Goal: Navigation & Orientation: Find specific page/section

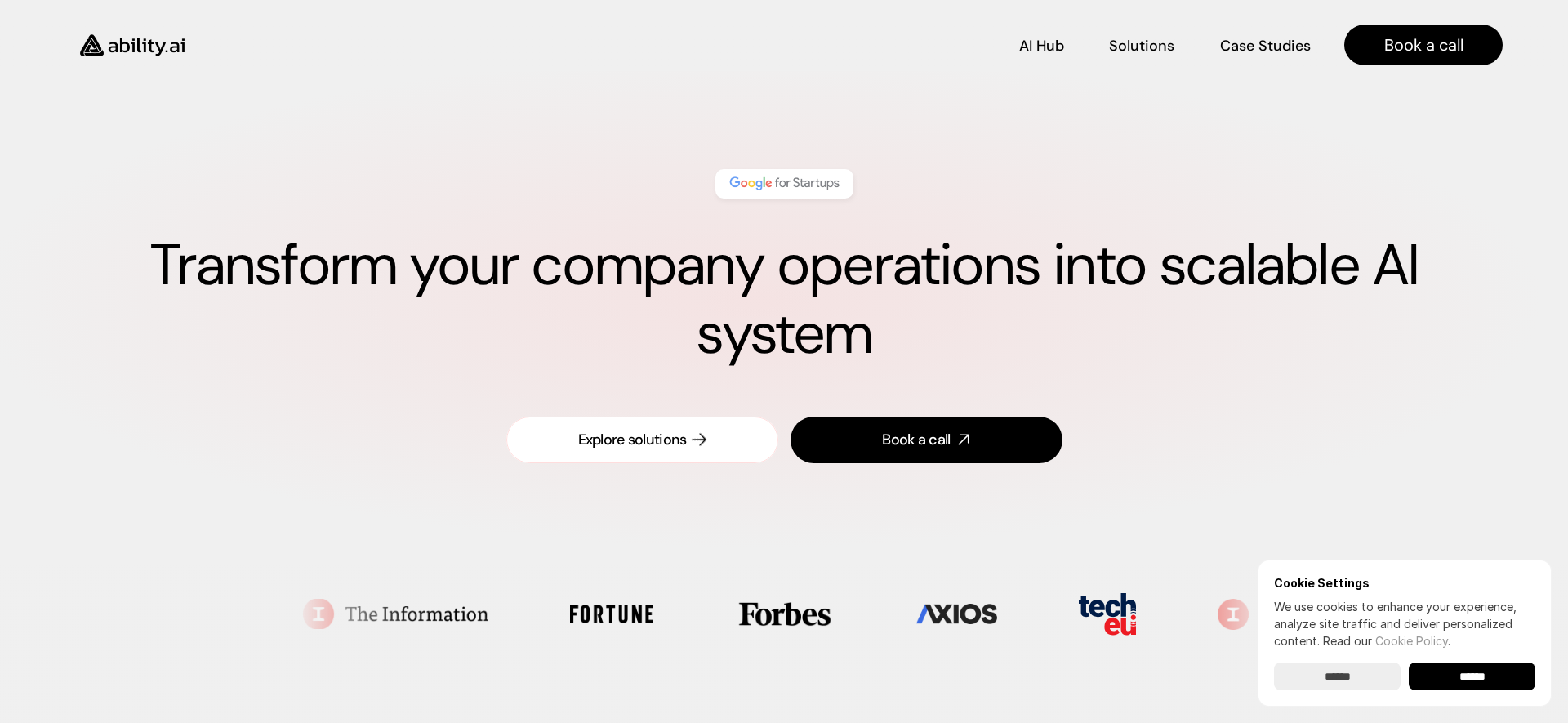
click at [648, 434] on div "Explore solutions" at bounding box center [632, 439] width 109 height 21
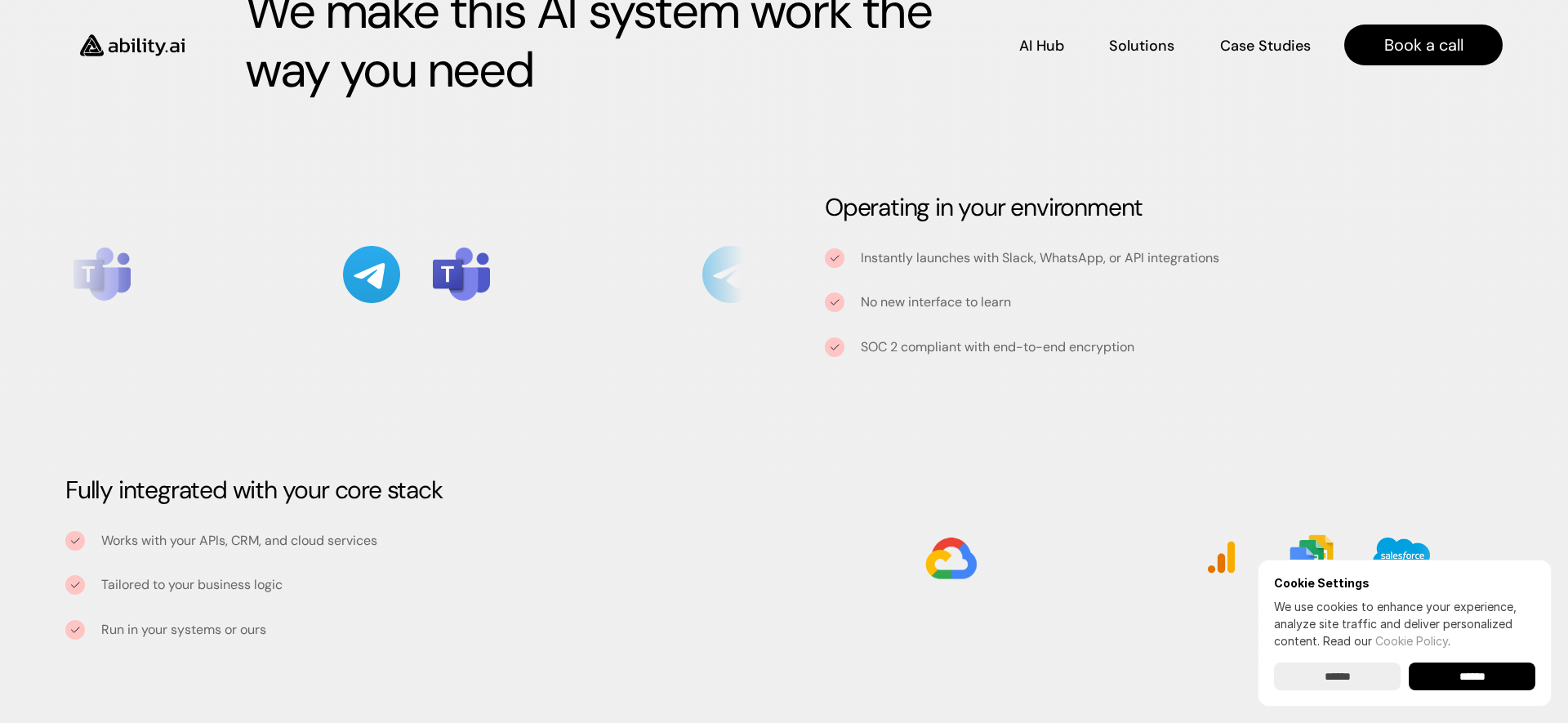
scroll to position [1674, 0]
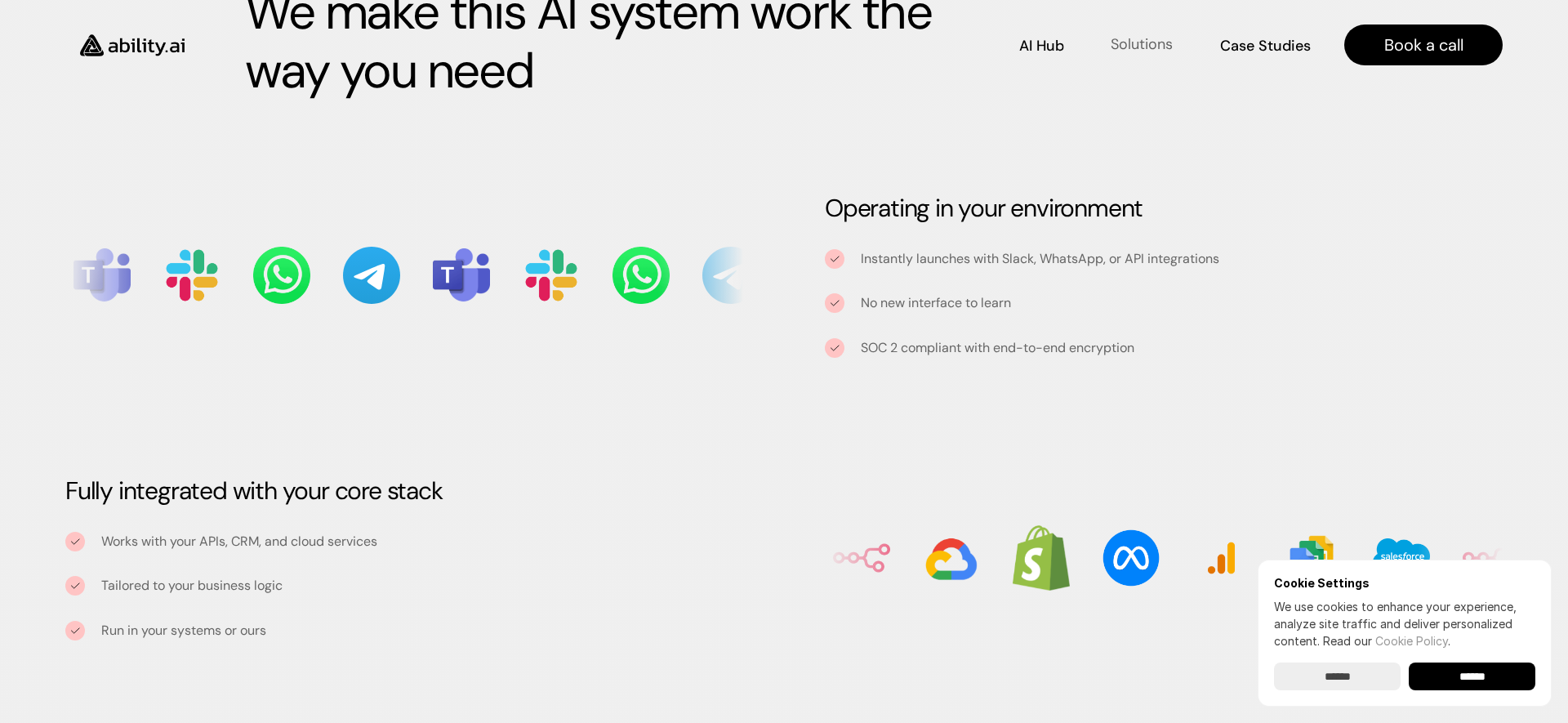
click at [1154, 36] on p "Solutions" at bounding box center [1142, 44] width 62 height 21
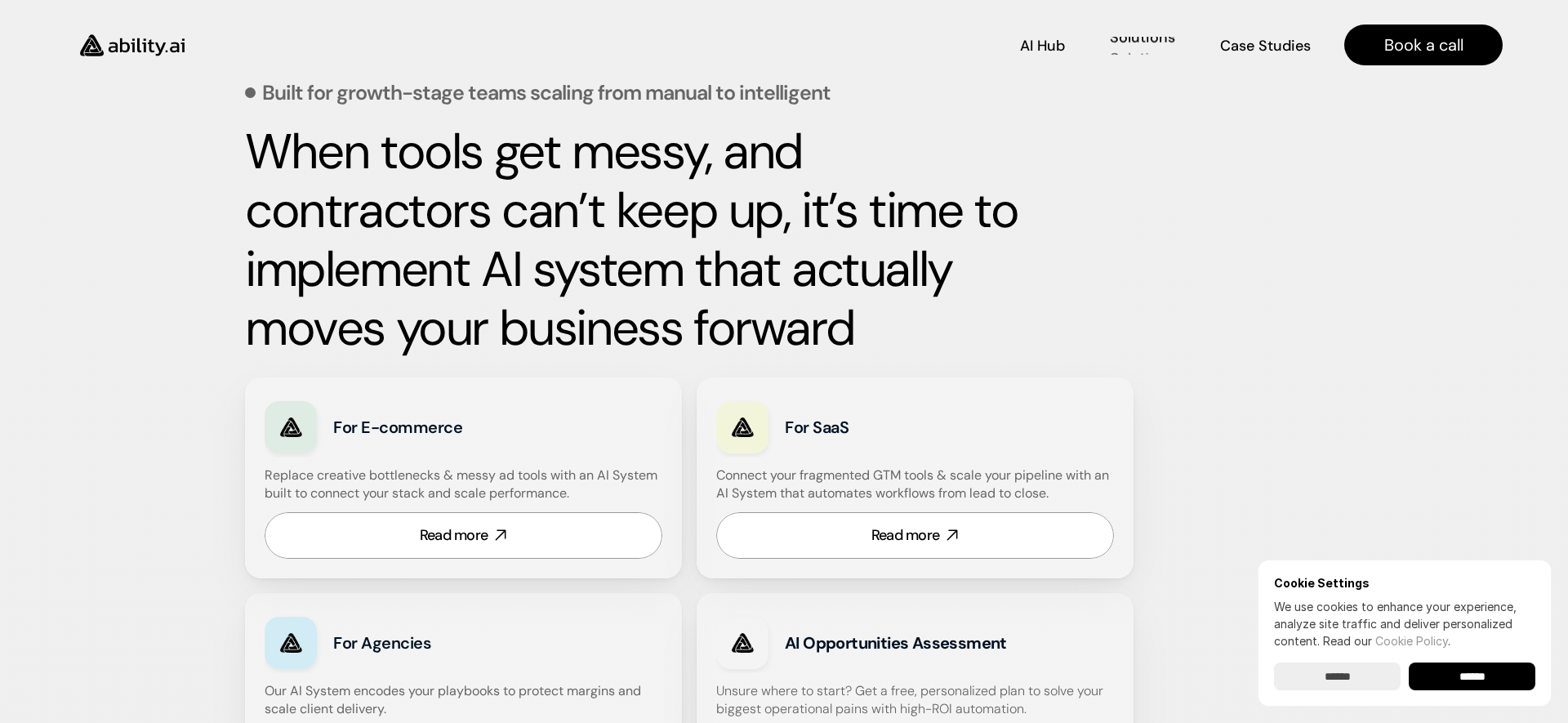
scroll to position [679, 0]
click at [1044, 38] on p "AI Hub" at bounding box center [1041, 43] width 44 height 21
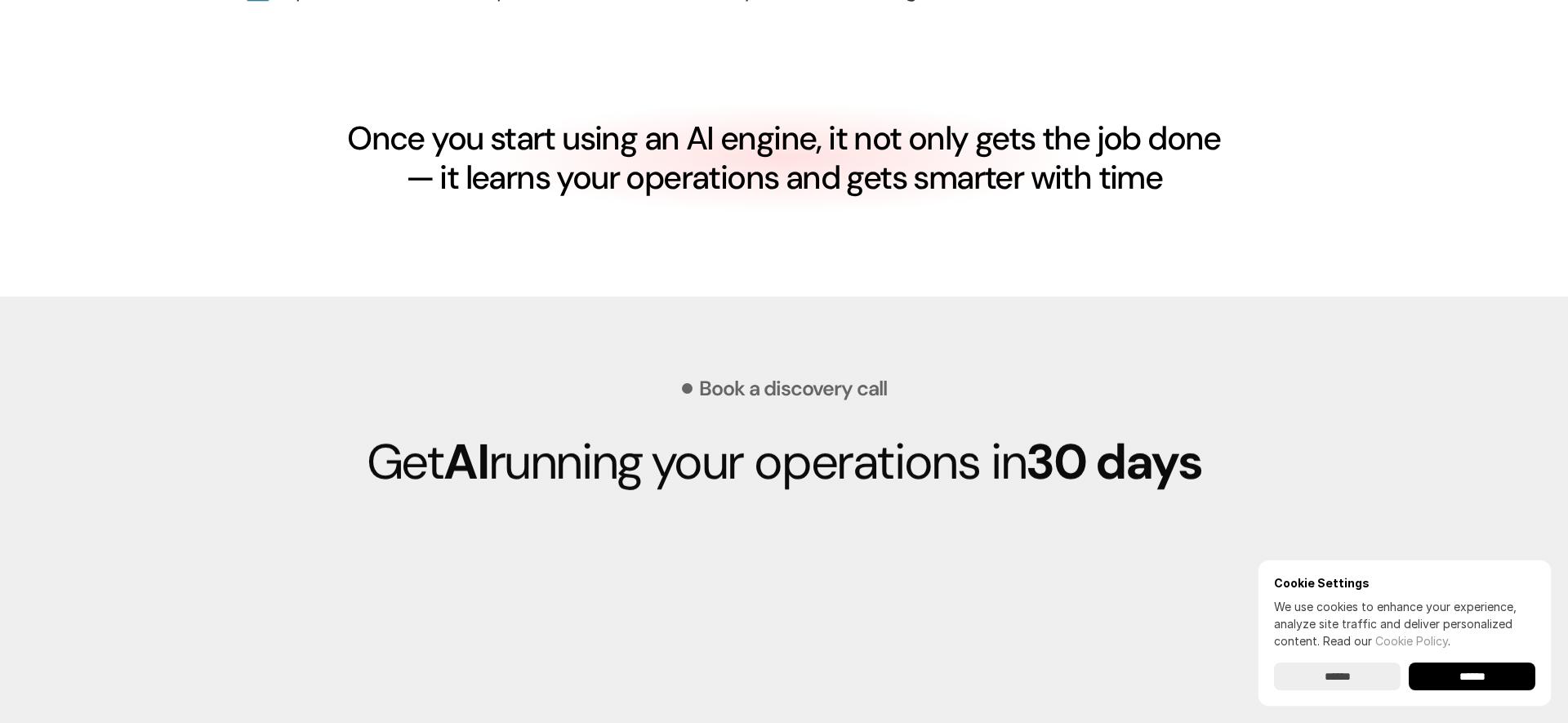
scroll to position [4074, 0]
